Goal: Check status

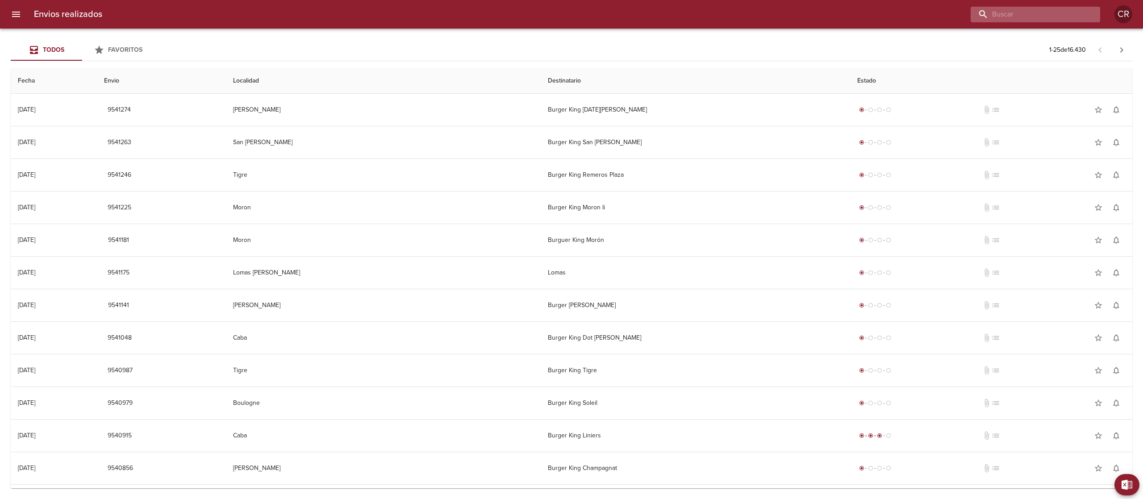
click at [1054, 19] on input "buscar" at bounding box center [1027, 15] width 114 height 16
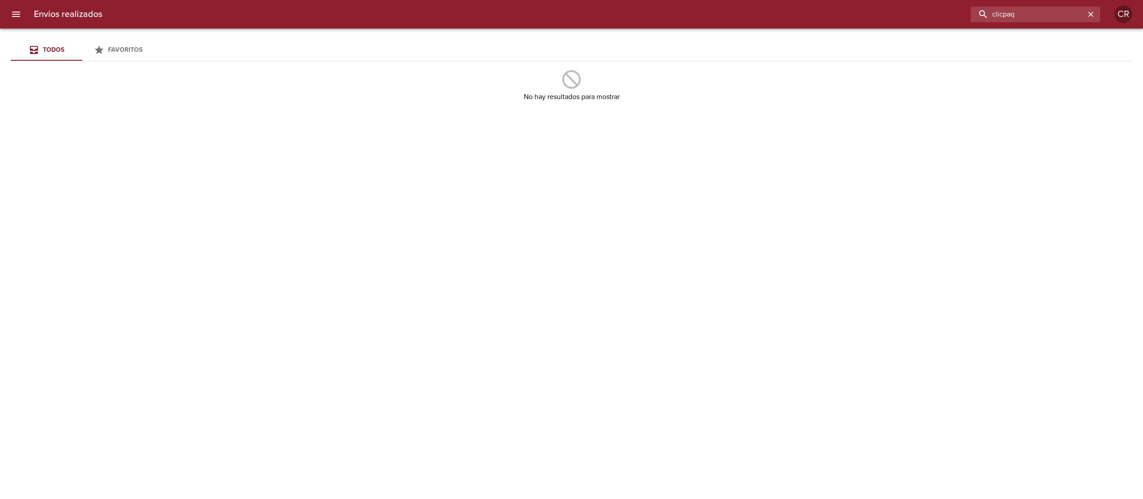
drag, startPoint x: 1044, startPoint y: 15, endPoint x: 966, endPoint y: 11, distance: 77.4
click at [966, 11] on div "clicpaq" at bounding box center [604, 15] width 991 height 16
type input "[PERSON_NAME]"
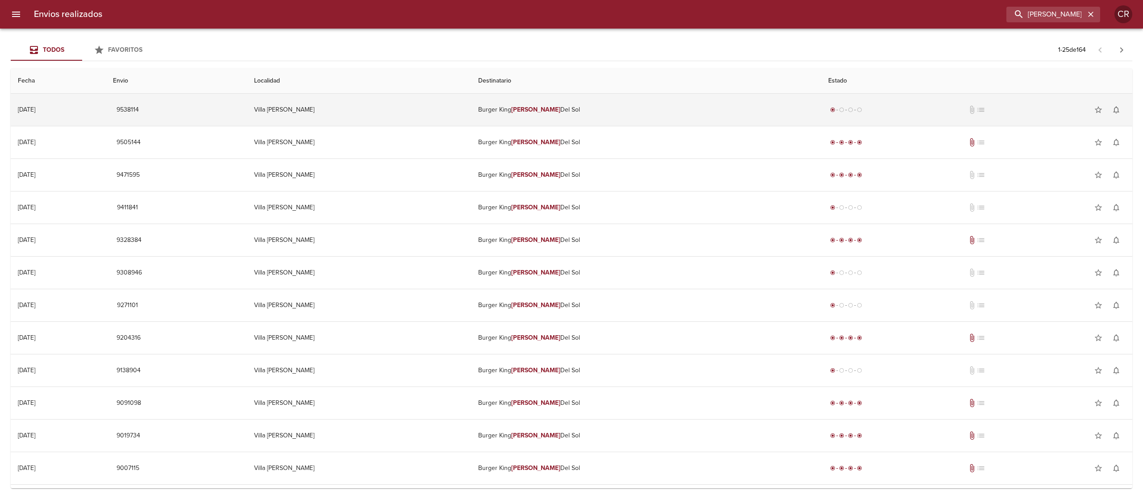
click at [538, 116] on td "Burger King Torres Del Sol" at bounding box center [646, 110] width 350 height 32
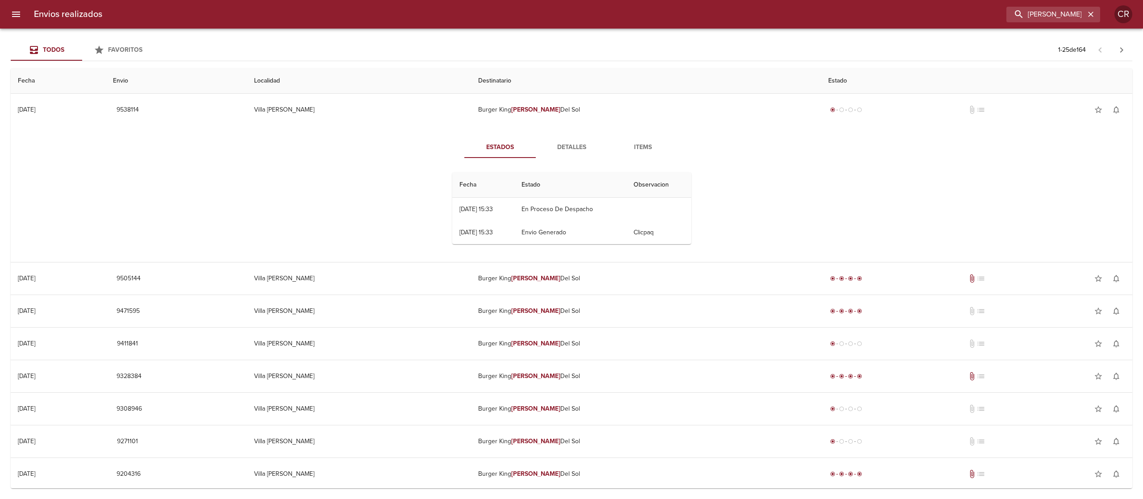
click at [549, 146] on span "Detalles" at bounding box center [571, 147] width 61 height 11
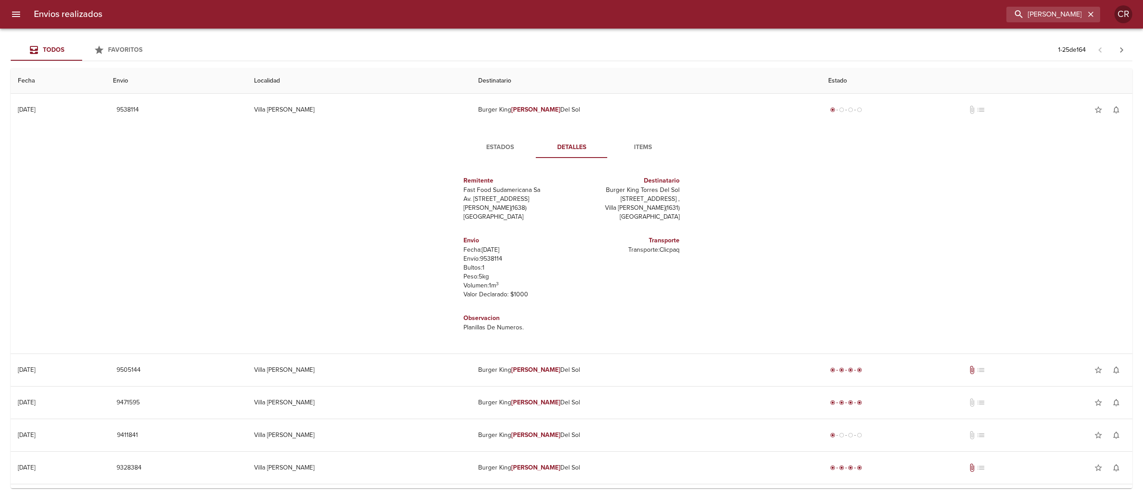
click at [491, 153] on button "Estados" at bounding box center [499, 147] width 71 height 21
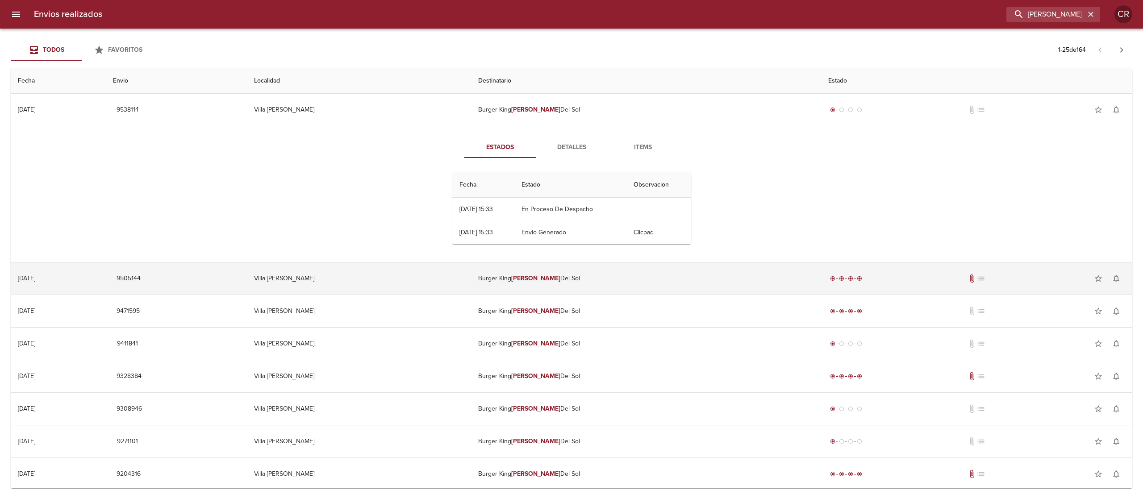
click at [528, 284] on td "Burger King Torres Del Sol" at bounding box center [646, 278] width 350 height 32
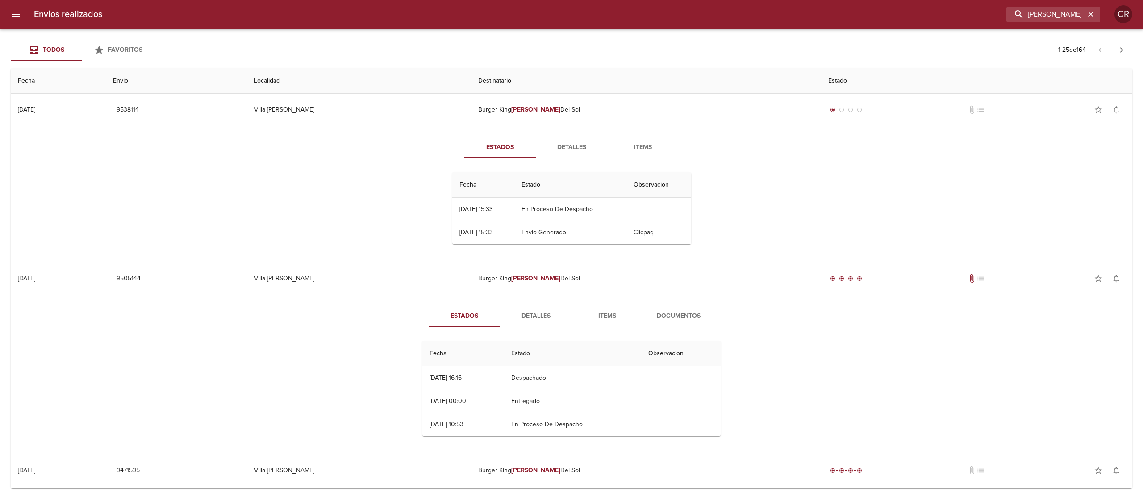
click at [525, 312] on span "Detalles" at bounding box center [535, 316] width 61 height 11
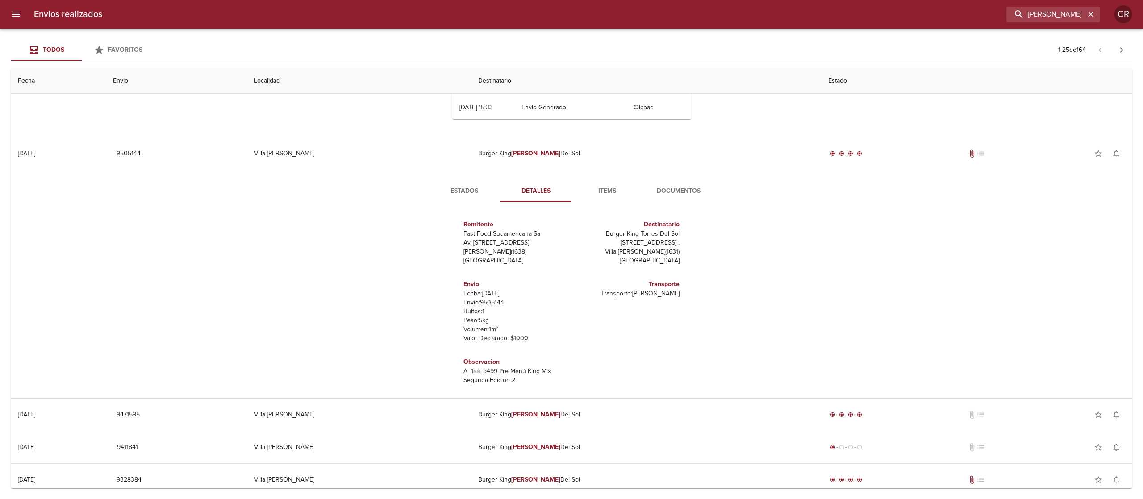
scroll to position [89, 0]
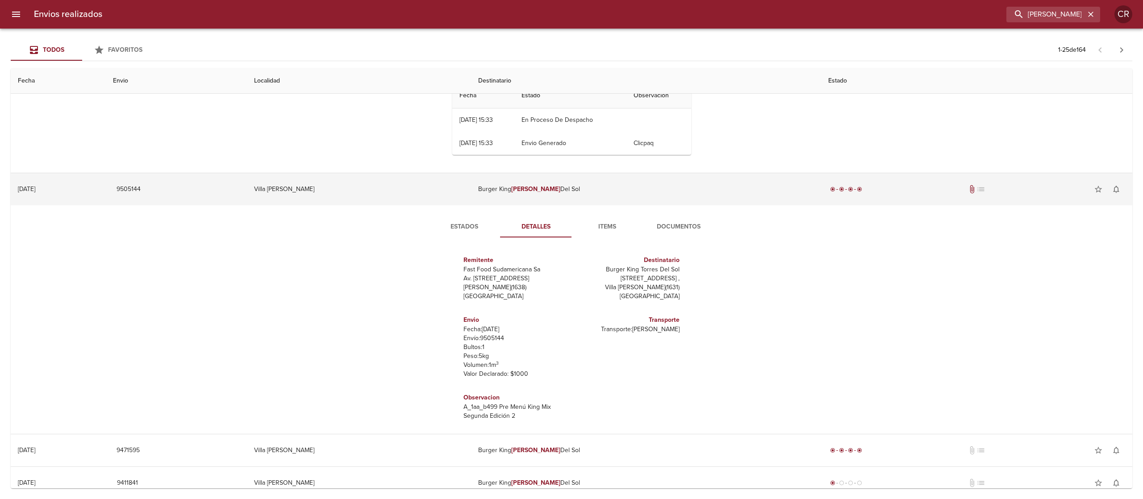
click at [568, 189] on td "Burger King Torres Del Sol" at bounding box center [646, 189] width 350 height 32
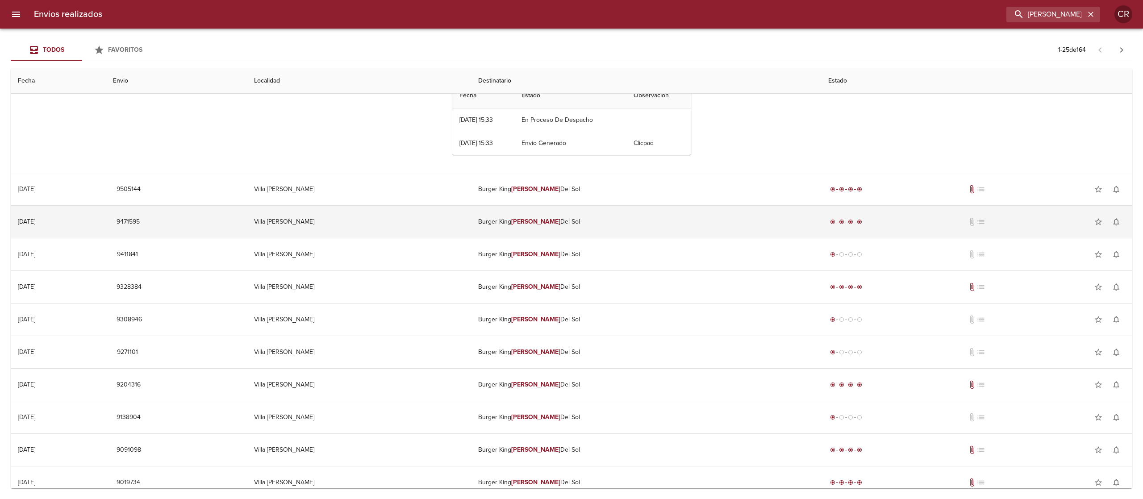
click at [550, 221] on td "Burger King Torres Del Sol" at bounding box center [646, 222] width 350 height 32
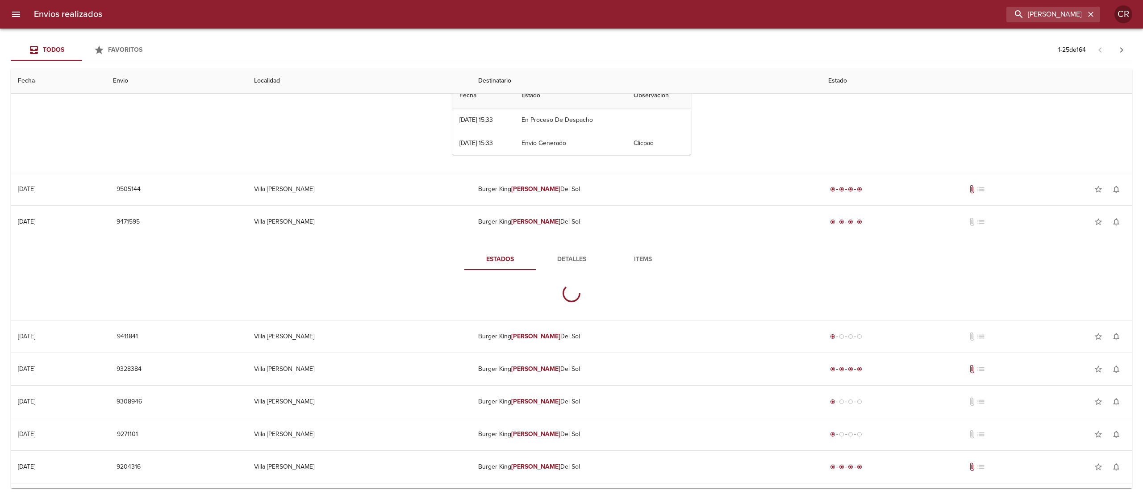
click at [567, 264] on span "Detalles" at bounding box center [571, 259] width 61 height 11
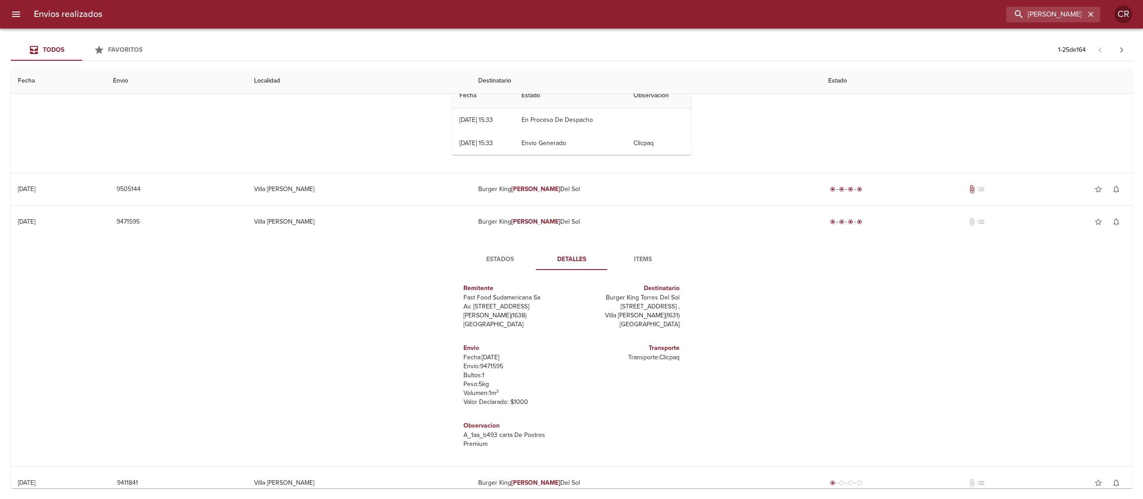
scroll to position [13, 0]
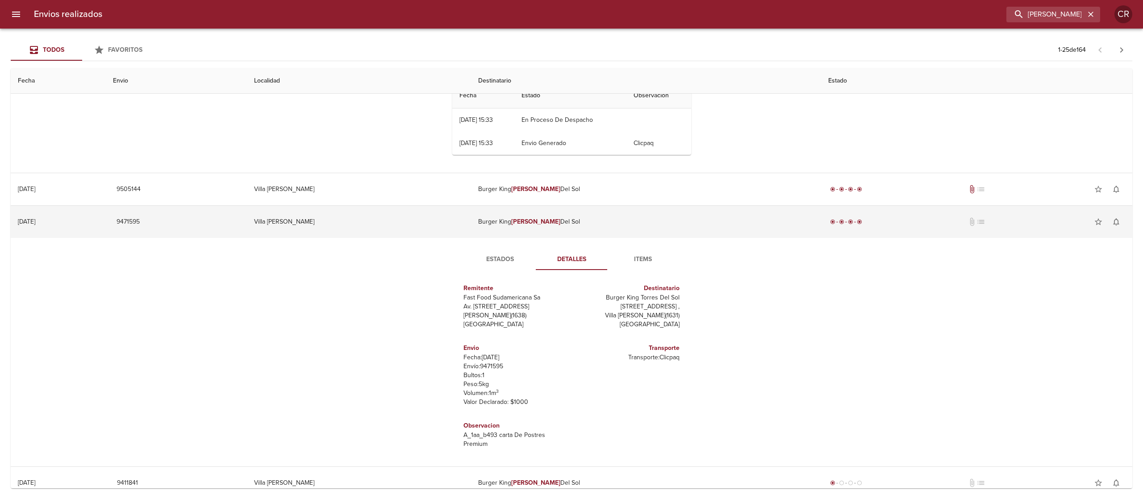
click at [563, 215] on td "Burger King Torres Del Sol" at bounding box center [646, 222] width 350 height 32
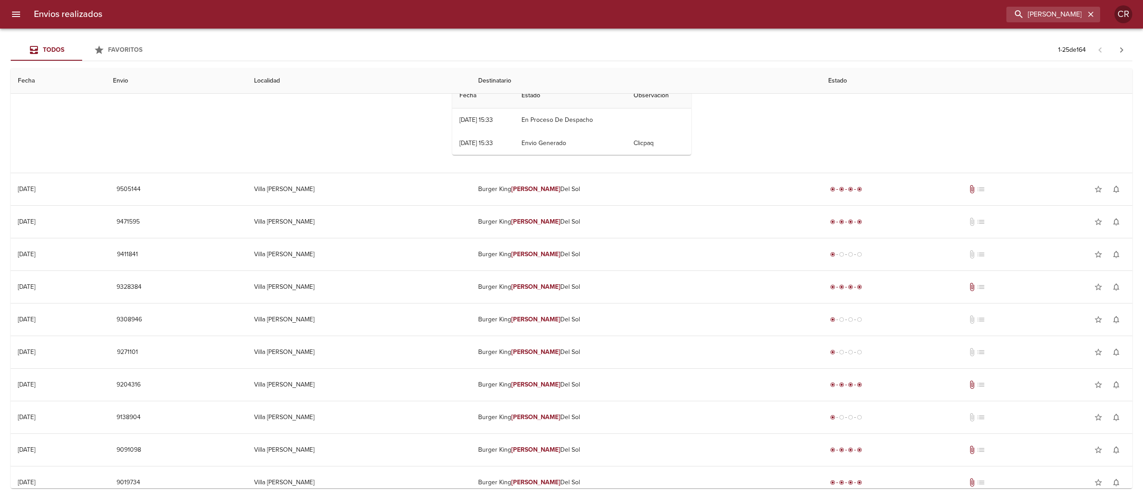
click at [737, 139] on div "Estados Detalles Items Fecha Estado Observacion 27/08 [DATE] 15:33 En Proceso D…" at bounding box center [571, 105] width 1107 height 136
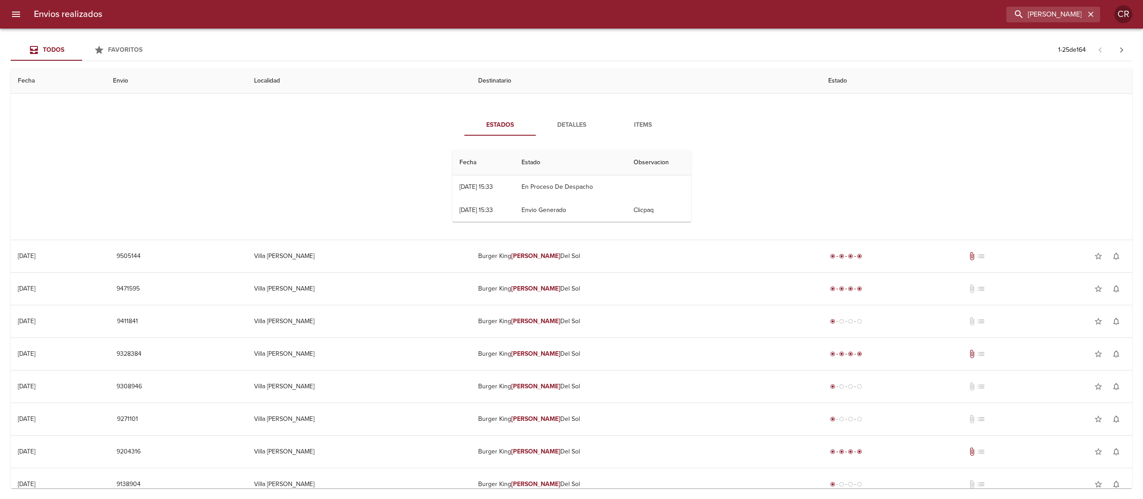
scroll to position [0, 0]
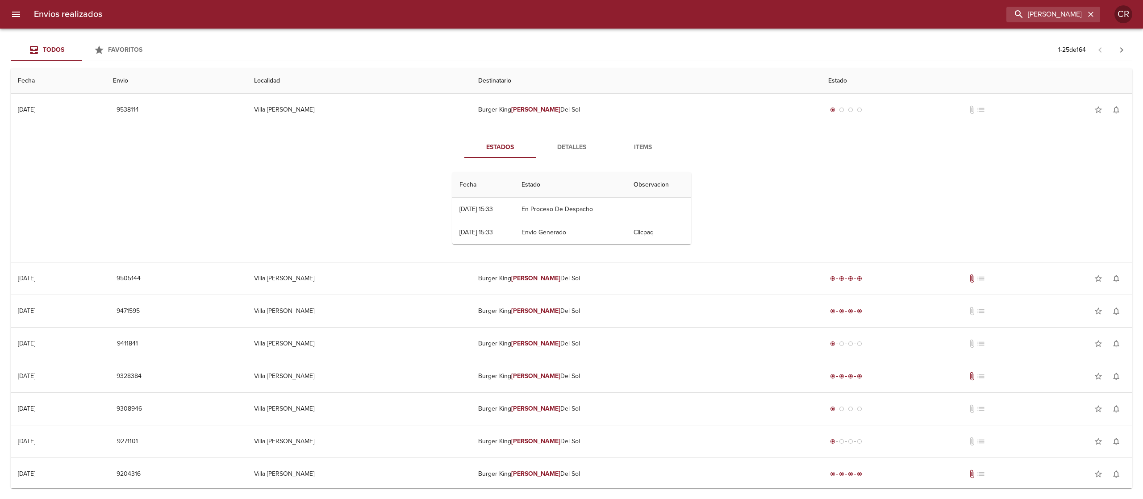
click at [246, 171] on div "Estados Detalles Items Fecha Estado Observacion 27/08 [DATE] 15:33 En Proceso D…" at bounding box center [571, 194] width 1107 height 136
